Goal: Find specific page/section: Find specific page/section

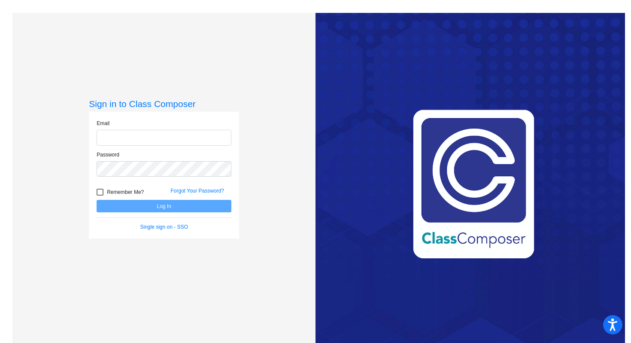
type input "[EMAIL_ADDRESS][DOMAIN_NAME]"
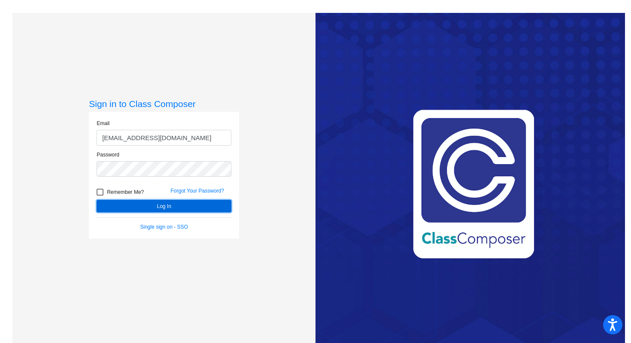
click at [153, 206] on button "Log In" at bounding box center [164, 206] width 135 height 12
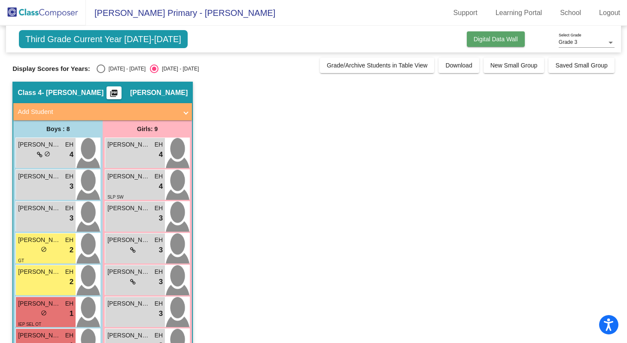
click at [516, 38] on button "Digital Data Wall" at bounding box center [496, 38] width 58 height 15
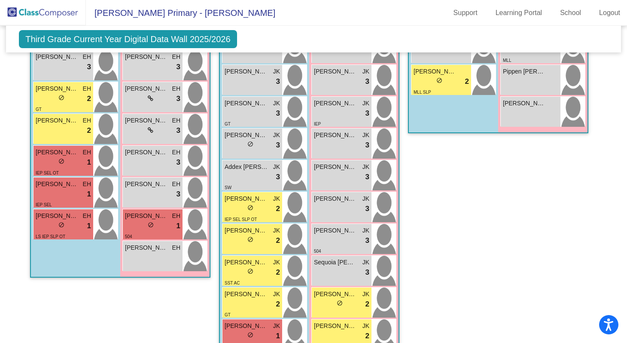
scroll to position [860, 0]
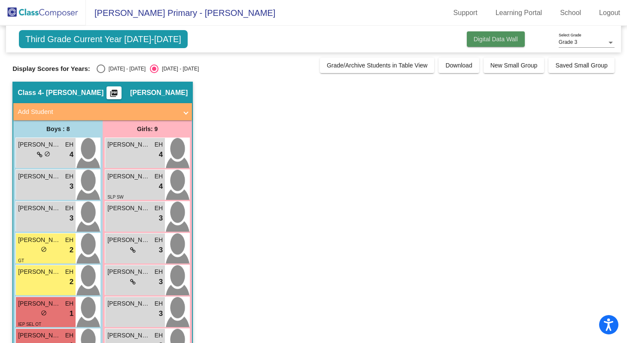
click at [489, 42] on span "Digital Data Wall" at bounding box center [496, 39] width 44 height 7
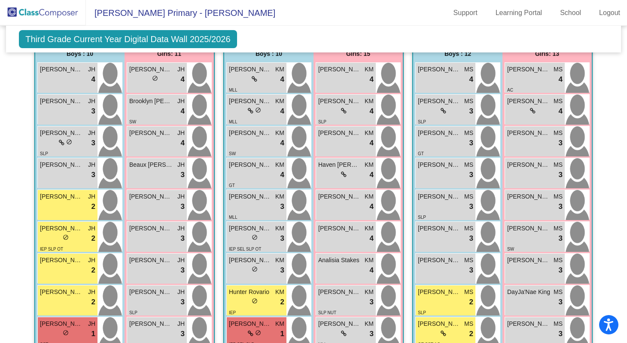
scroll to position [237, 0]
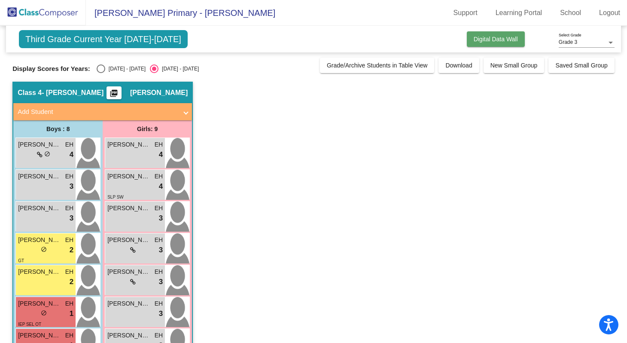
click at [484, 39] on span "Digital Data Wall" at bounding box center [496, 39] width 44 height 7
click at [495, 39] on span "Digital Data Wall" at bounding box center [496, 39] width 44 height 7
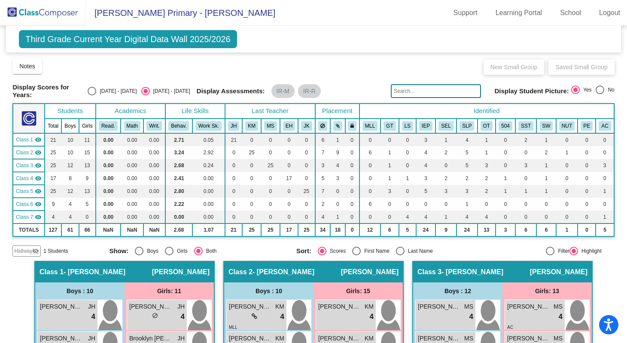
click at [230, 37] on span "Third Grade Current Year Digital Data Wall 2025/2026" at bounding box center [128, 39] width 218 height 18
click at [30, 67] on span "Notes" at bounding box center [27, 66] width 16 height 7
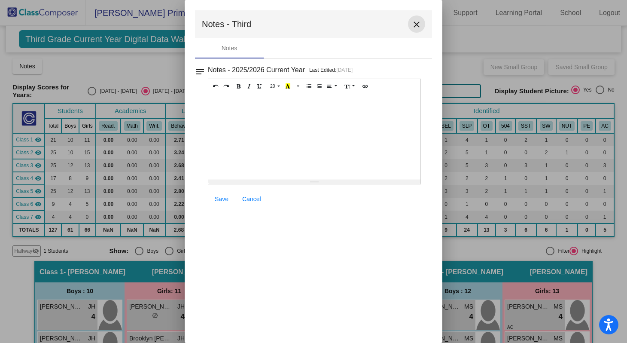
click at [414, 24] on mat-icon "close" at bounding box center [416, 24] width 10 height 10
